Goal: Information Seeking & Learning: Understand process/instructions

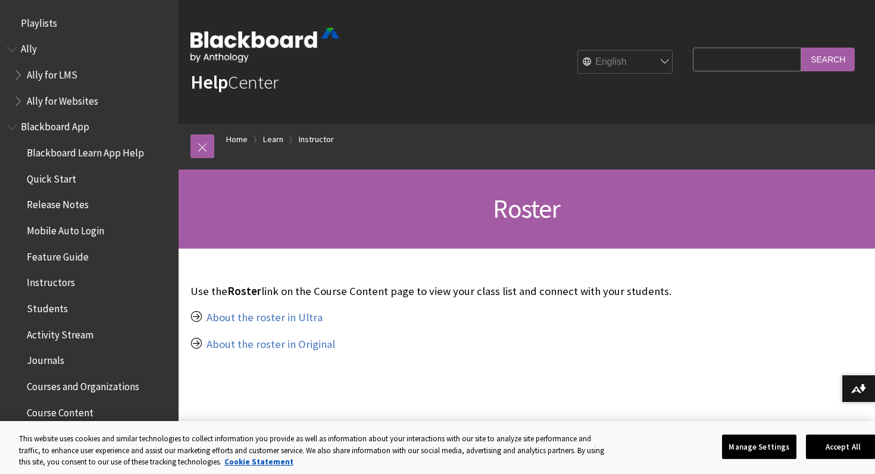
click at [736, 67] on input "Search Query" at bounding box center [746, 59] width 108 height 23
type input "student emails"
click at [801, 48] on input "Search" at bounding box center [828, 59] width 54 height 23
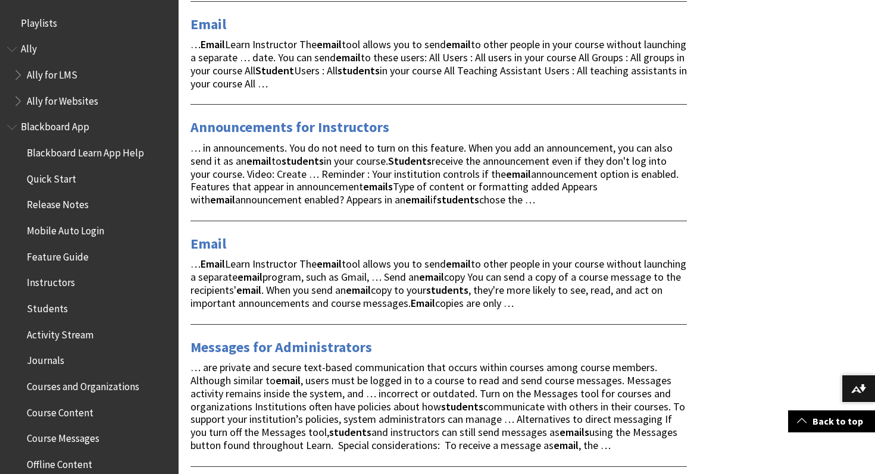
scroll to position [484, 0]
click at [199, 245] on link "Email" at bounding box center [208, 244] width 36 height 19
